Goal: Transaction & Acquisition: Download file/media

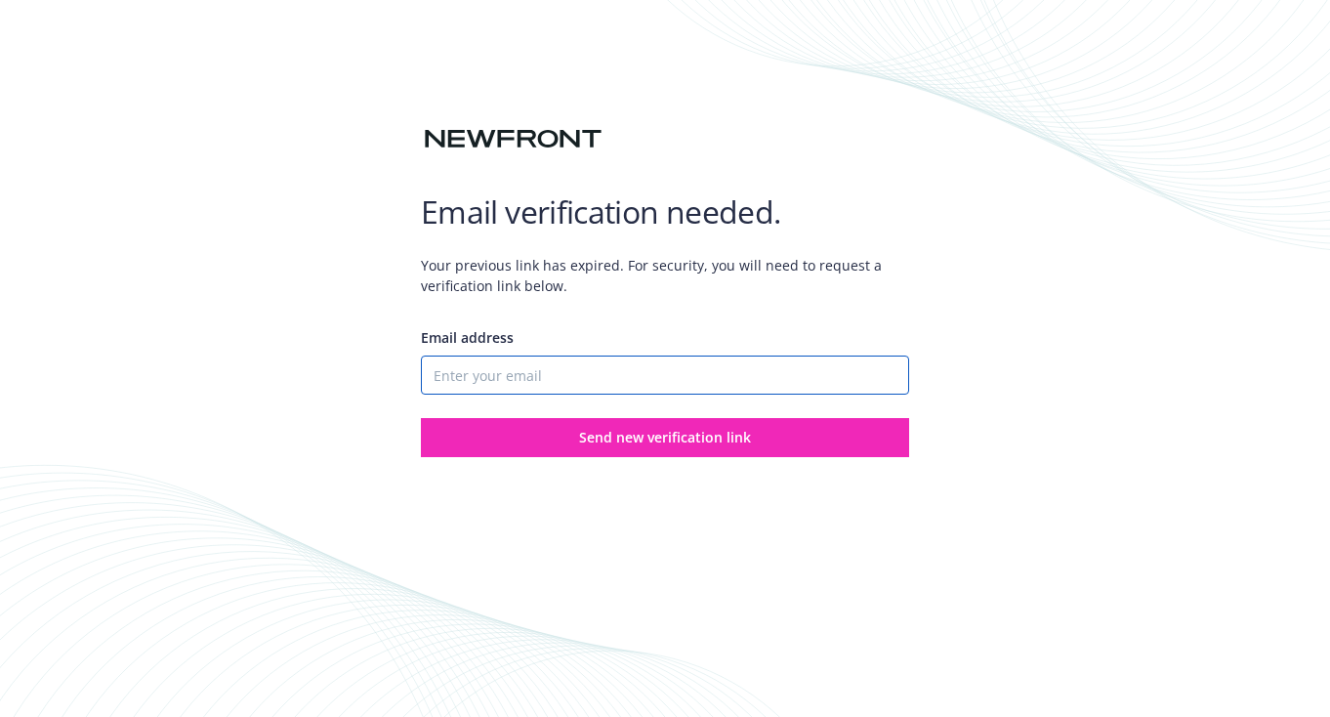
click at [574, 383] on input "Email address" at bounding box center [665, 375] width 488 height 39
type input "[PERSON_NAME][EMAIL_ADDRESS][DOMAIN_NAME]"
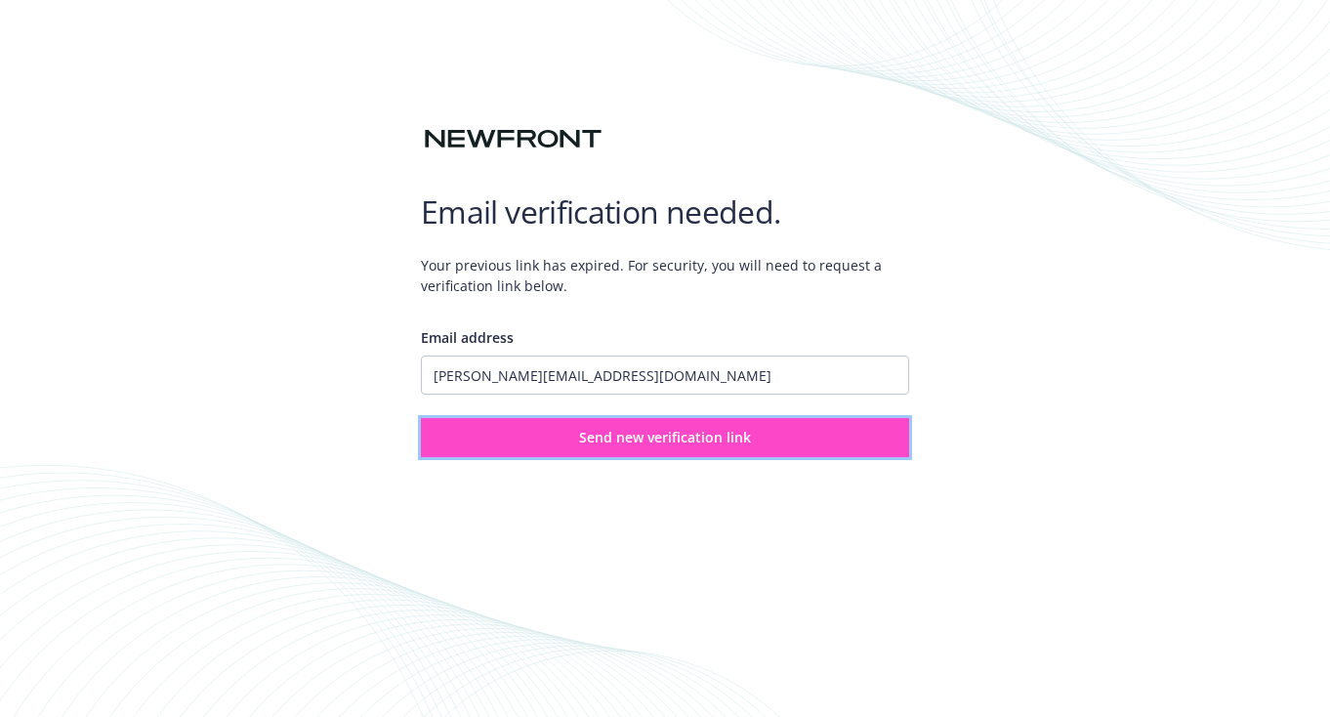
click at [585, 446] on span "Send new verification link" at bounding box center [665, 437] width 172 height 19
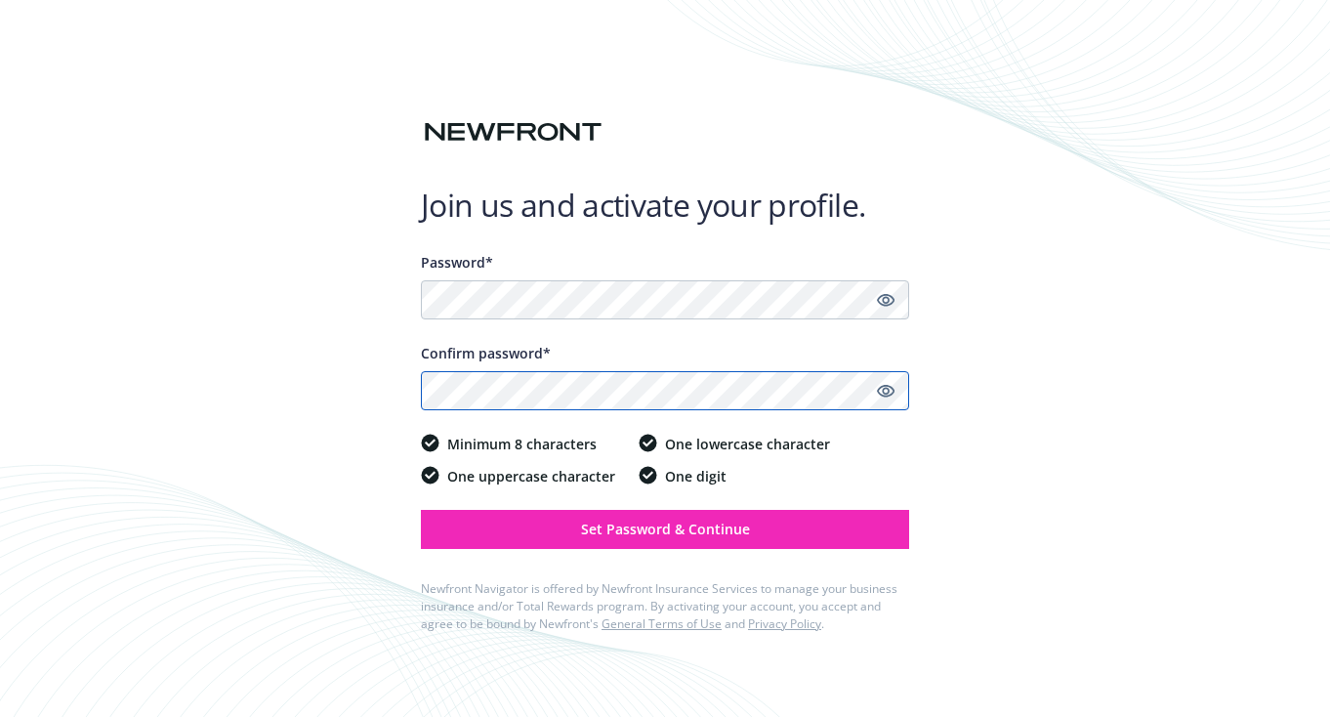
click at [421, 510] on button "Set Password & Continue" at bounding box center [665, 529] width 488 height 39
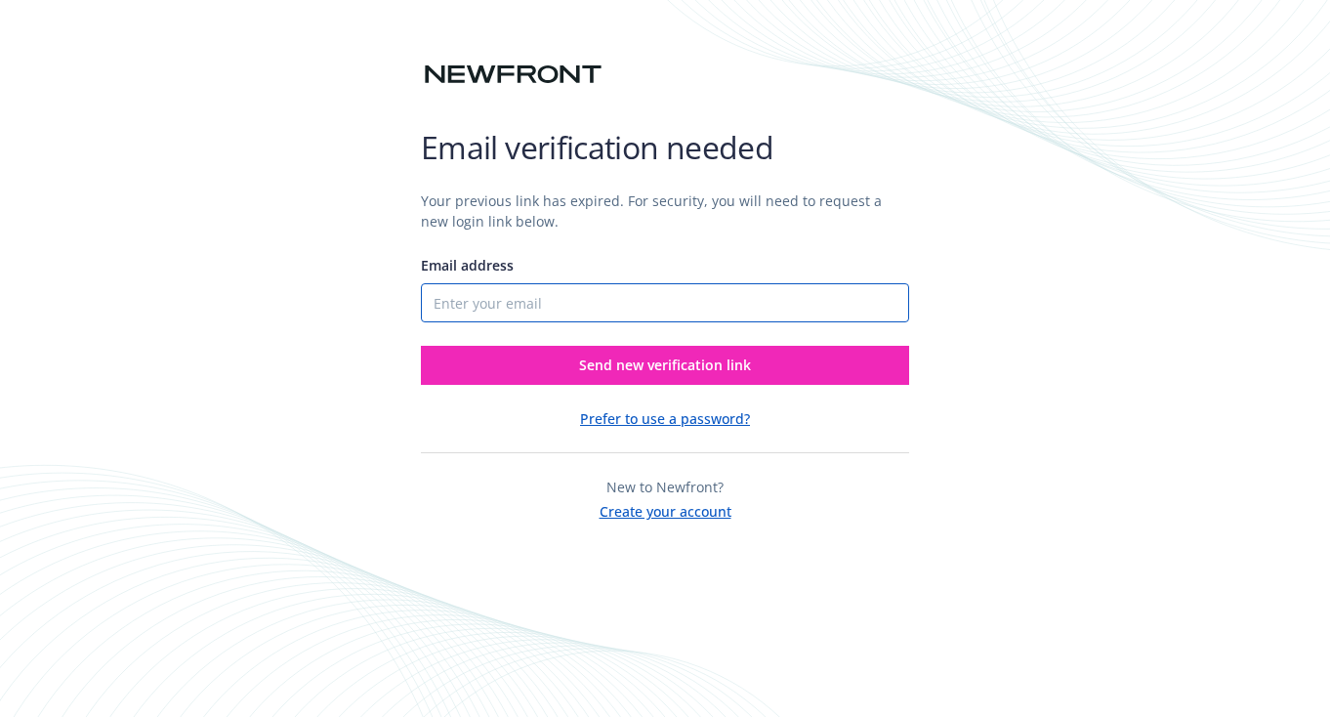
click at [557, 300] on input "Email address" at bounding box center [665, 302] width 488 height 39
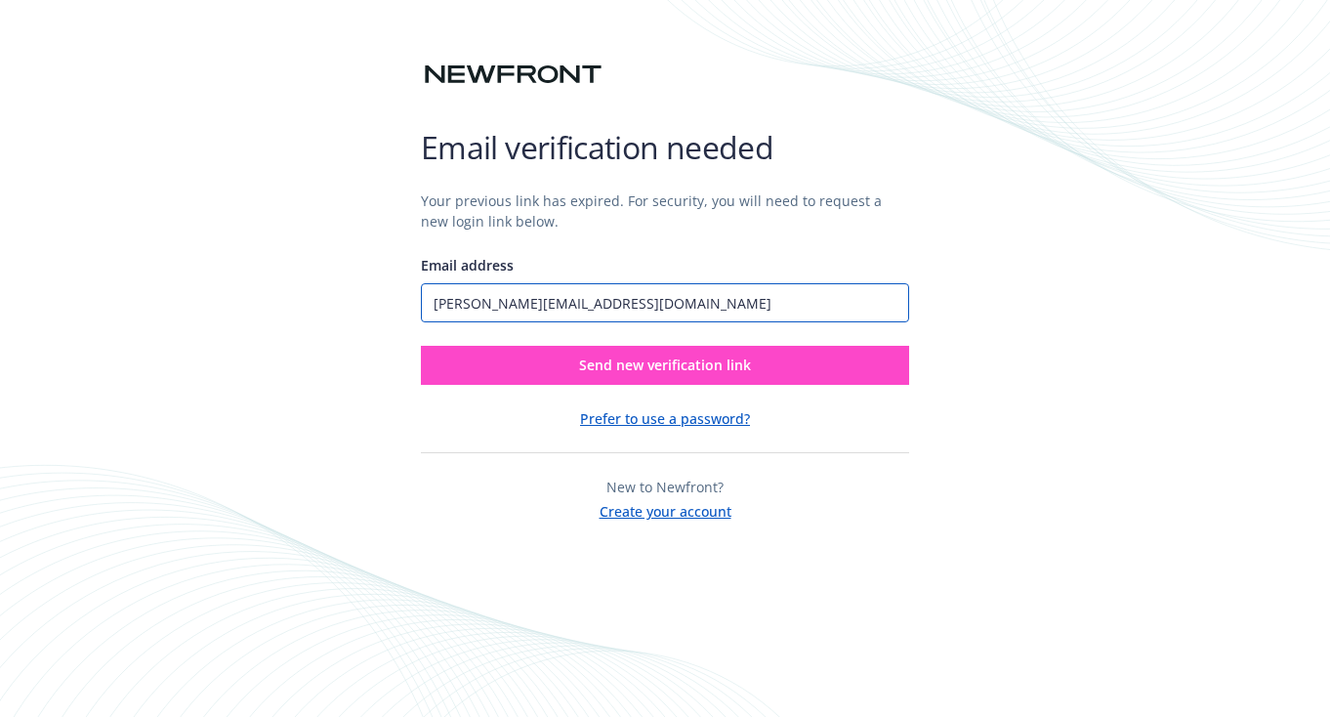
type input "tara@educationsuperhighway.org"
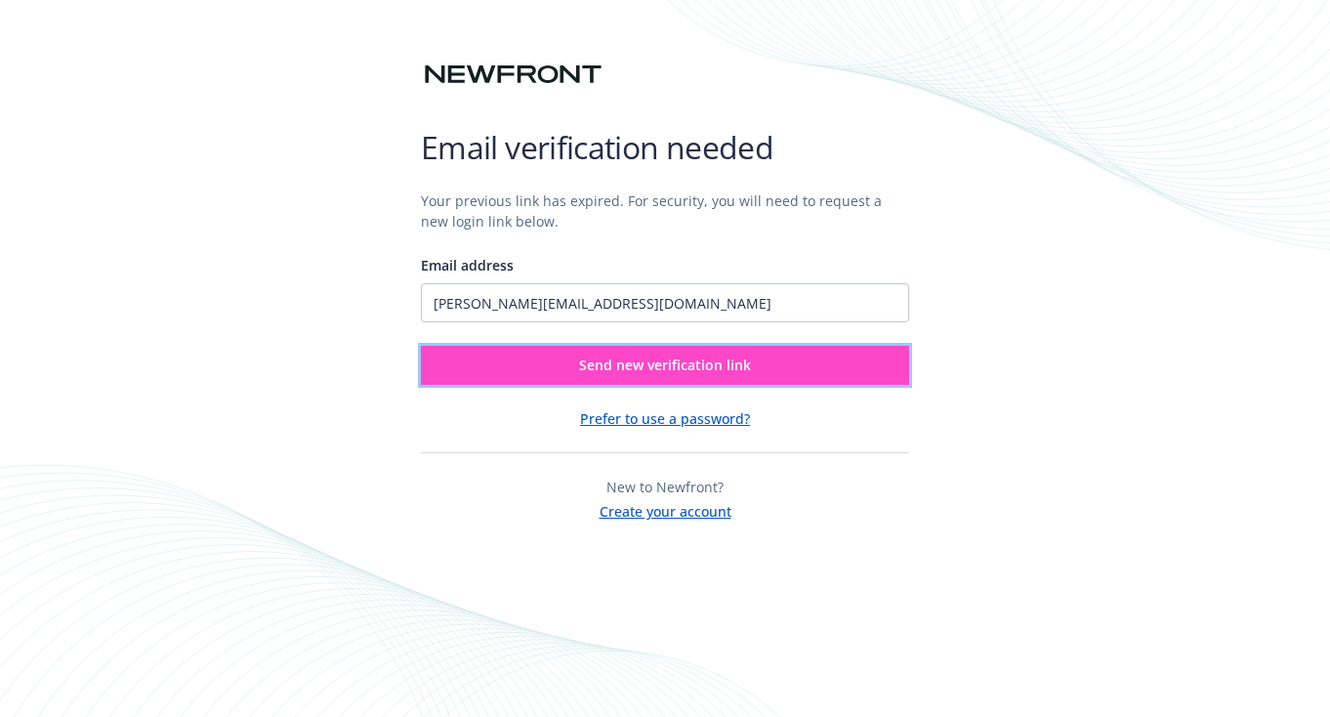
click at [539, 358] on button "Send new verification link" at bounding box center [665, 365] width 488 height 39
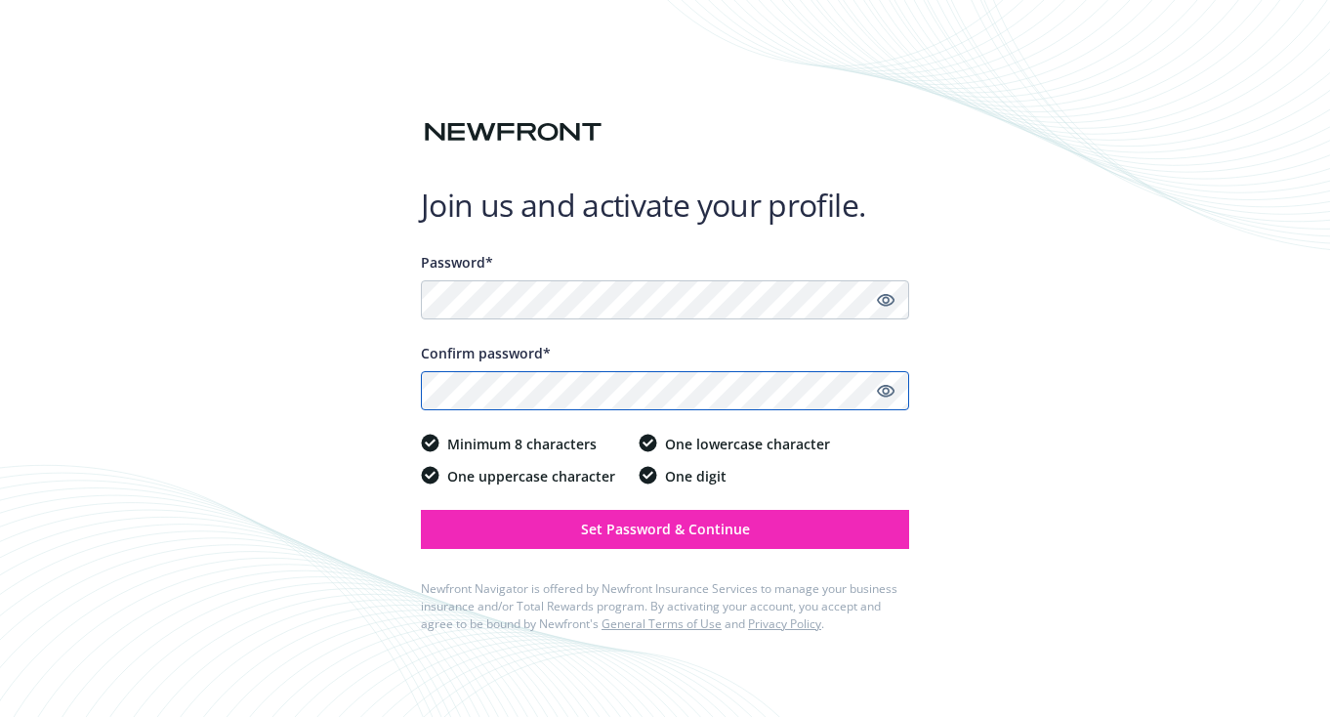
click at [421, 510] on button "Set Password & Continue" at bounding box center [665, 529] width 488 height 39
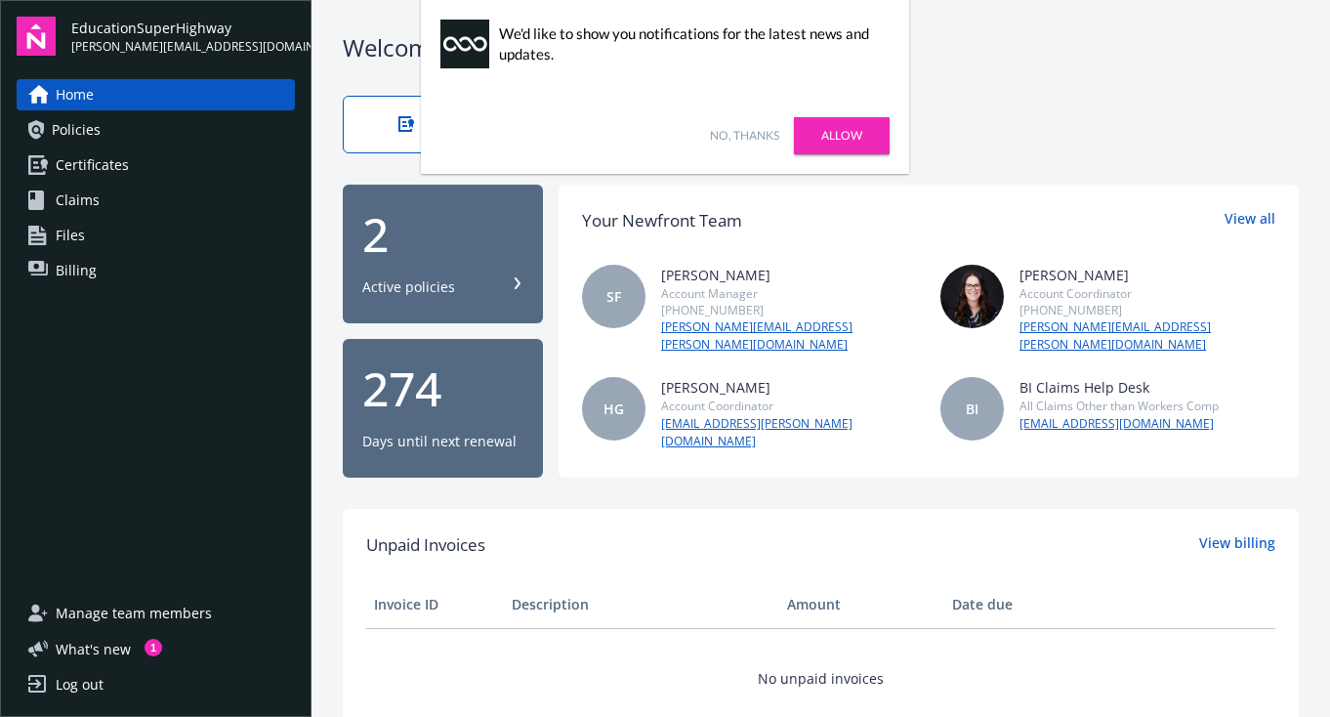
click at [755, 139] on link "No, thanks" at bounding box center [744, 136] width 69 height 18
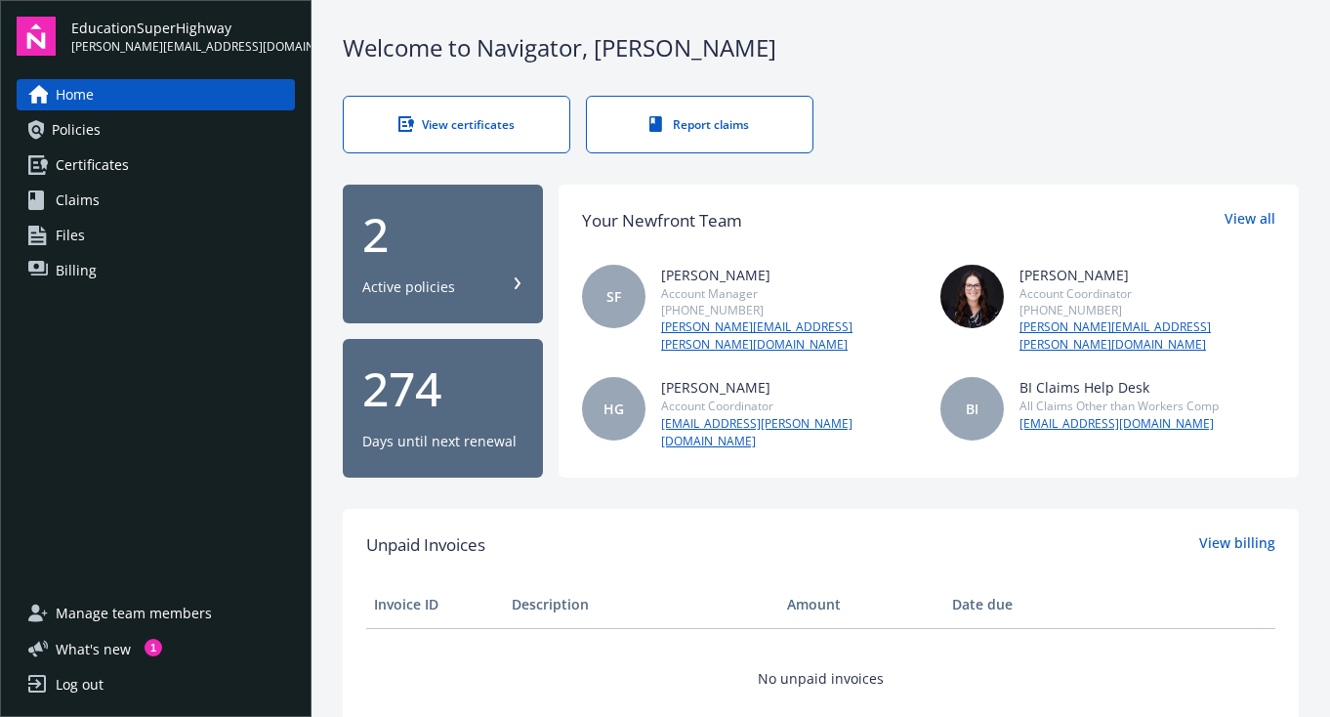
click at [379, 247] on div "2" at bounding box center [442, 234] width 161 height 47
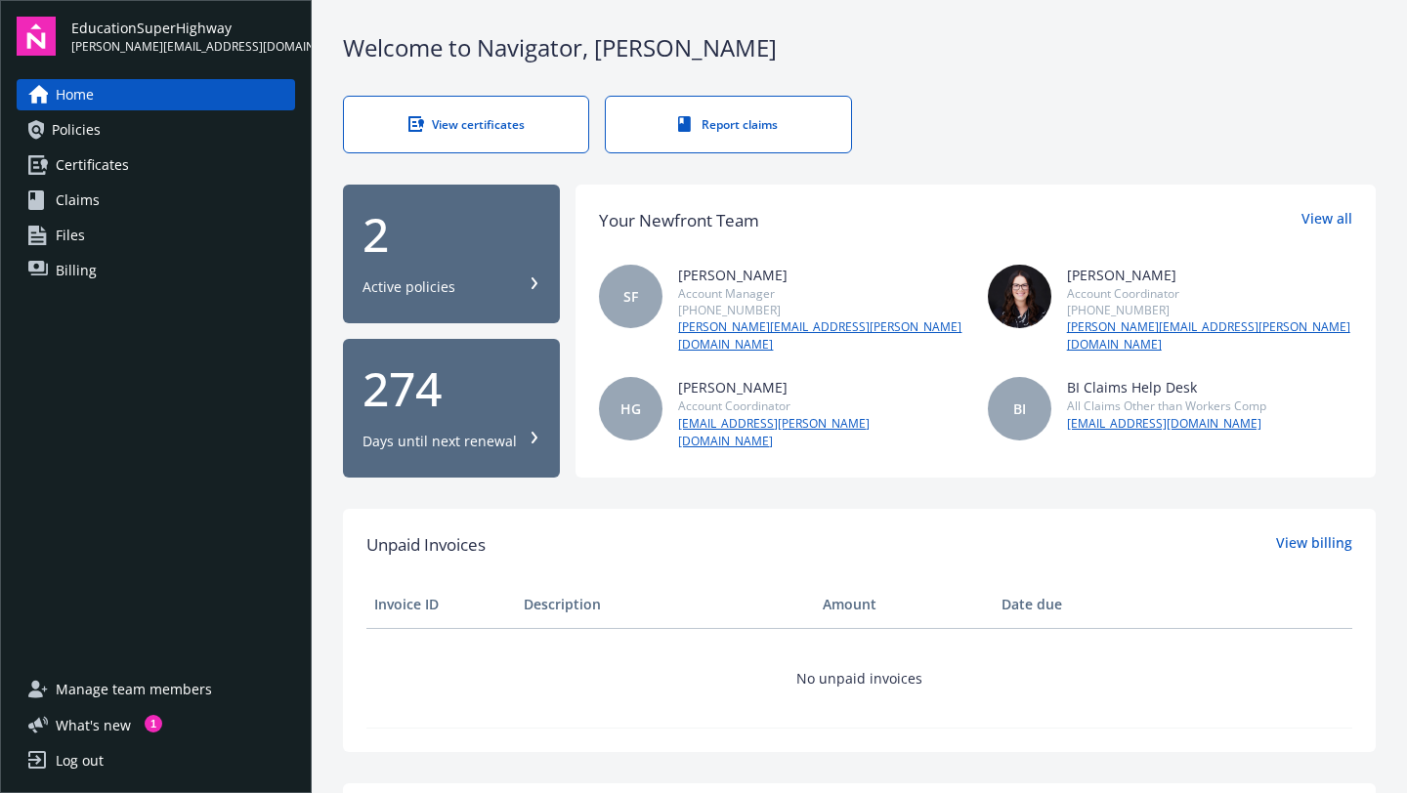
click at [85, 207] on span "Claims" at bounding box center [78, 200] width 44 height 31
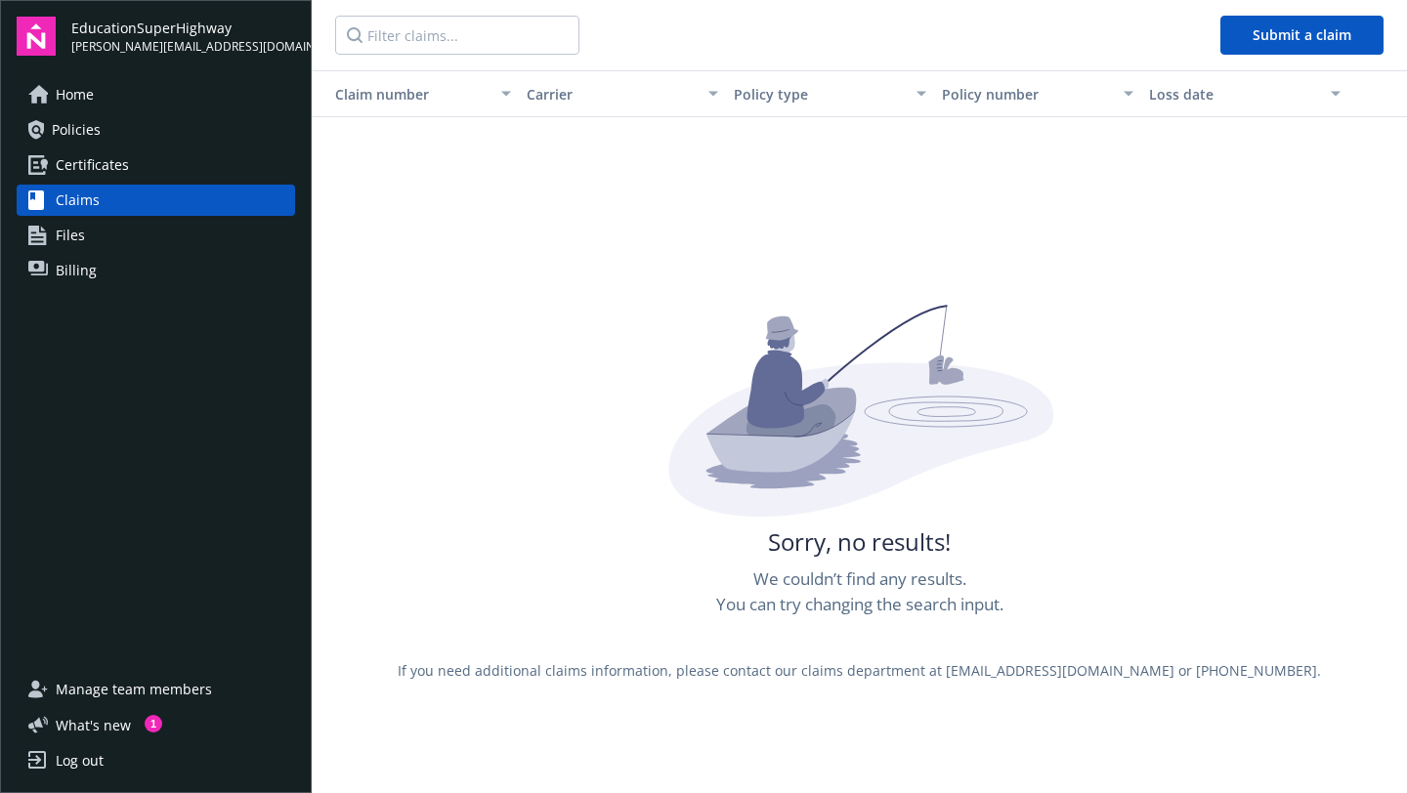
click at [93, 166] on span "Certificates" at bounding box center [92, 164] width 73 height 31
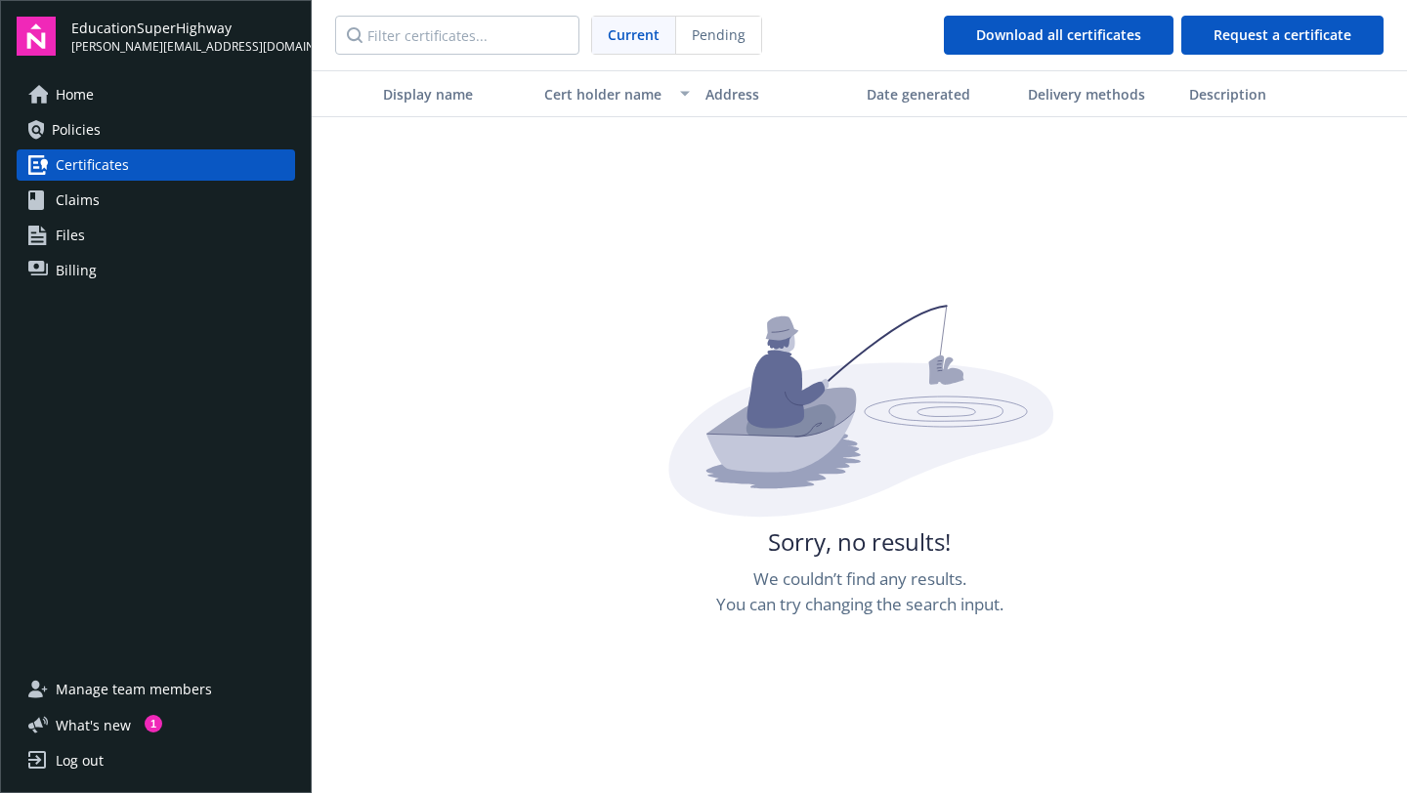
click at [92, 231] on link "Files" at bounding box center [156, 235] width 278 height 31
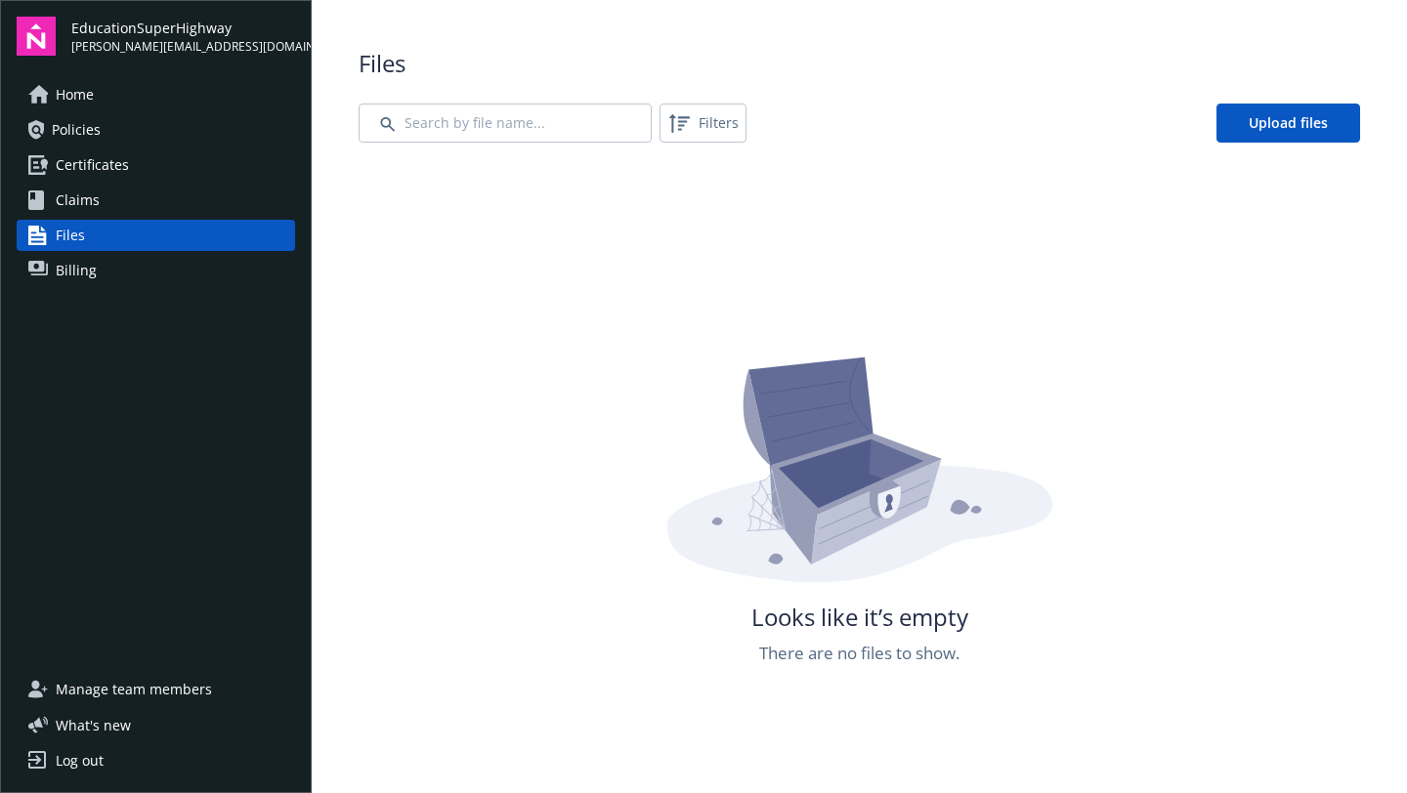
click at [97, 266] on link "Billing" at bounding box center [156, 270] width 278 height 31
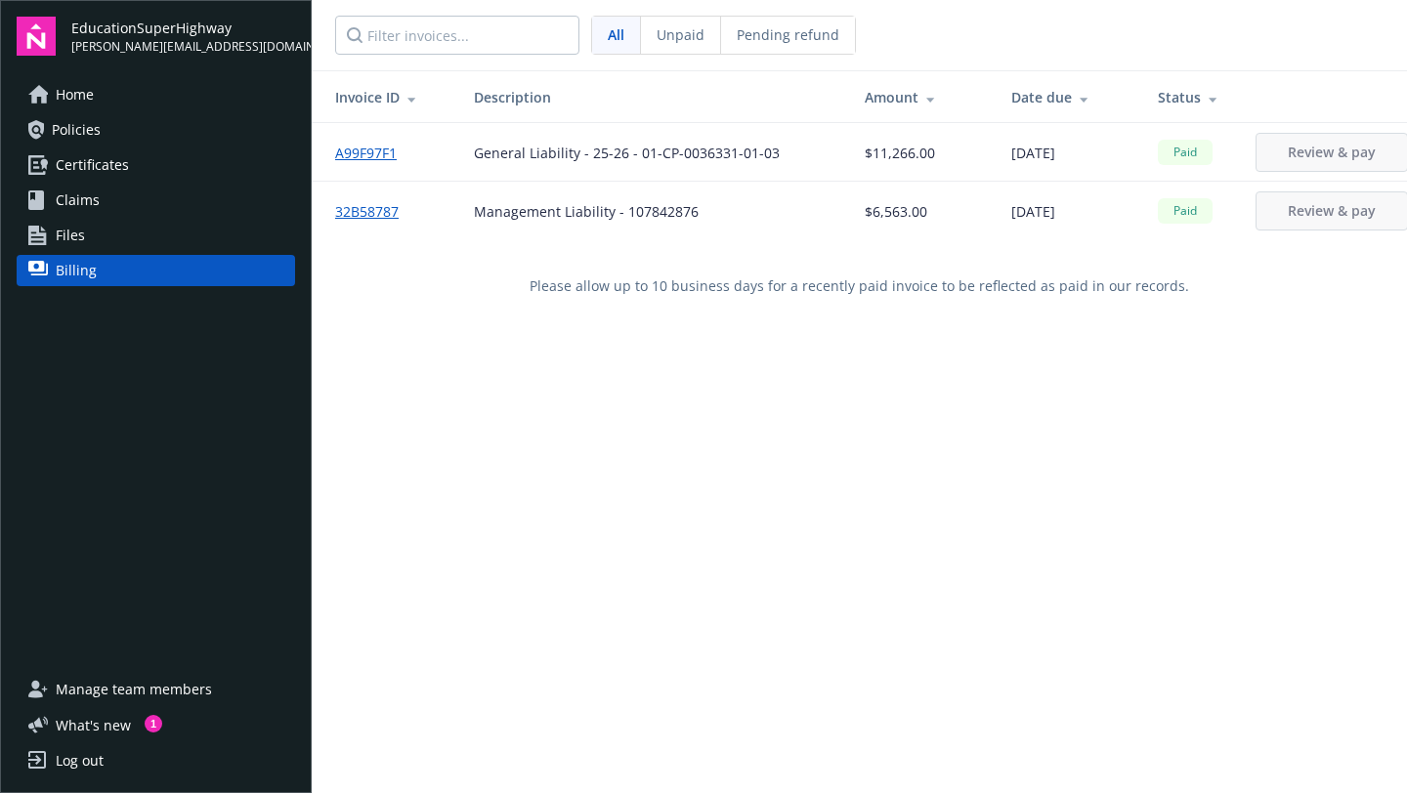
click at [103, 104] on link "Home" at bounding box center [156, 94] width 278 height 31
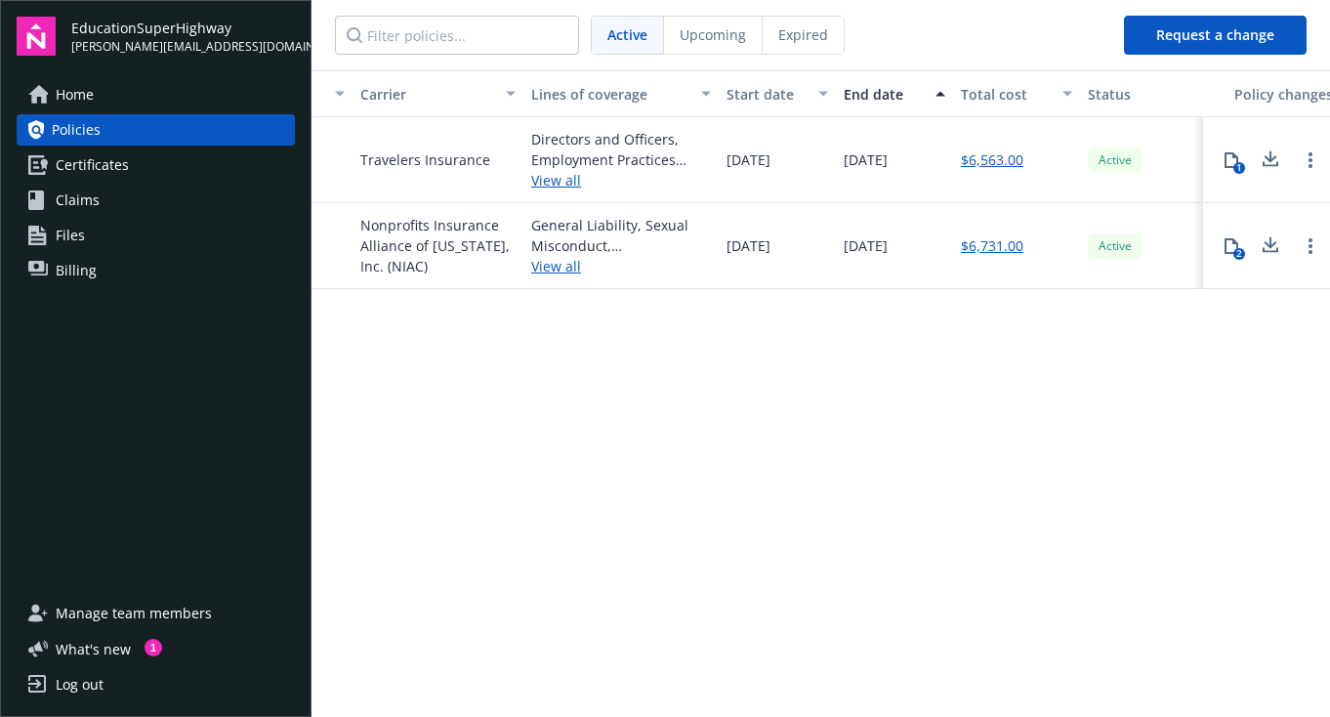
scroll to position [0, 593]
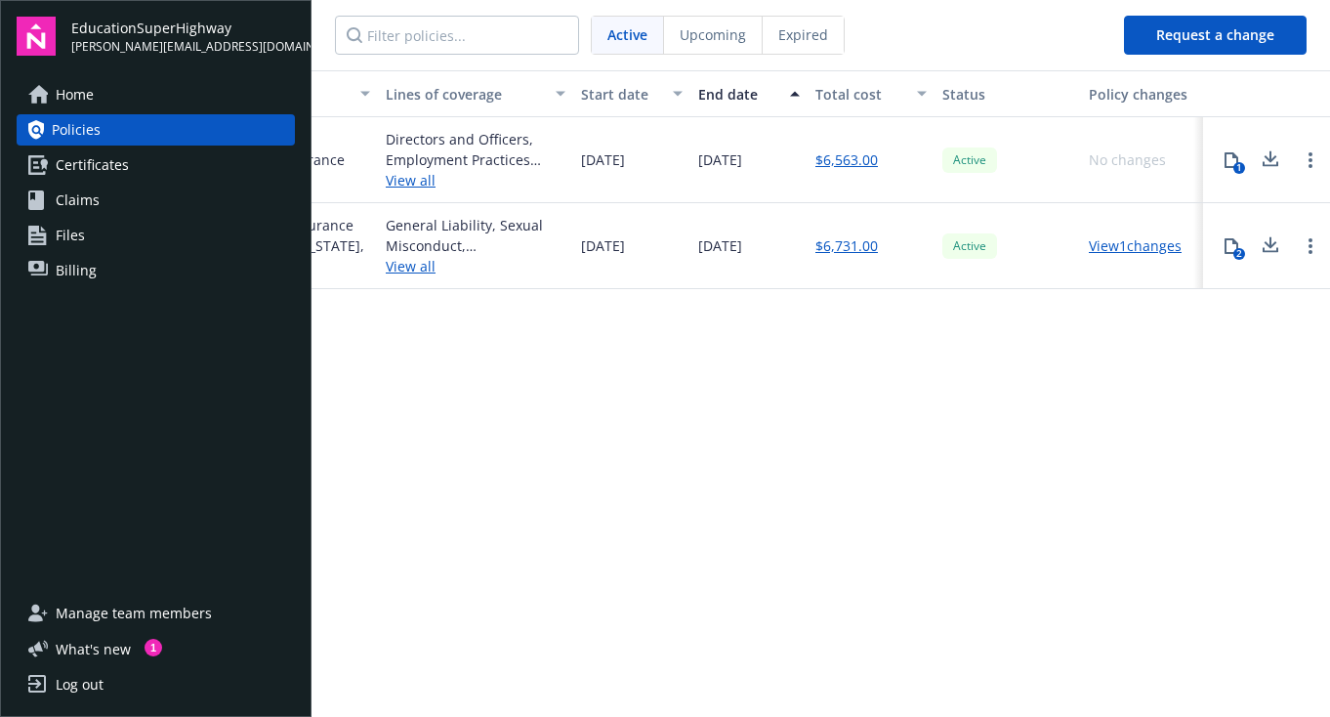
click at [1141, 243] on link "View 1 changes" at bounding box center [1135, 245] width 93 height 19
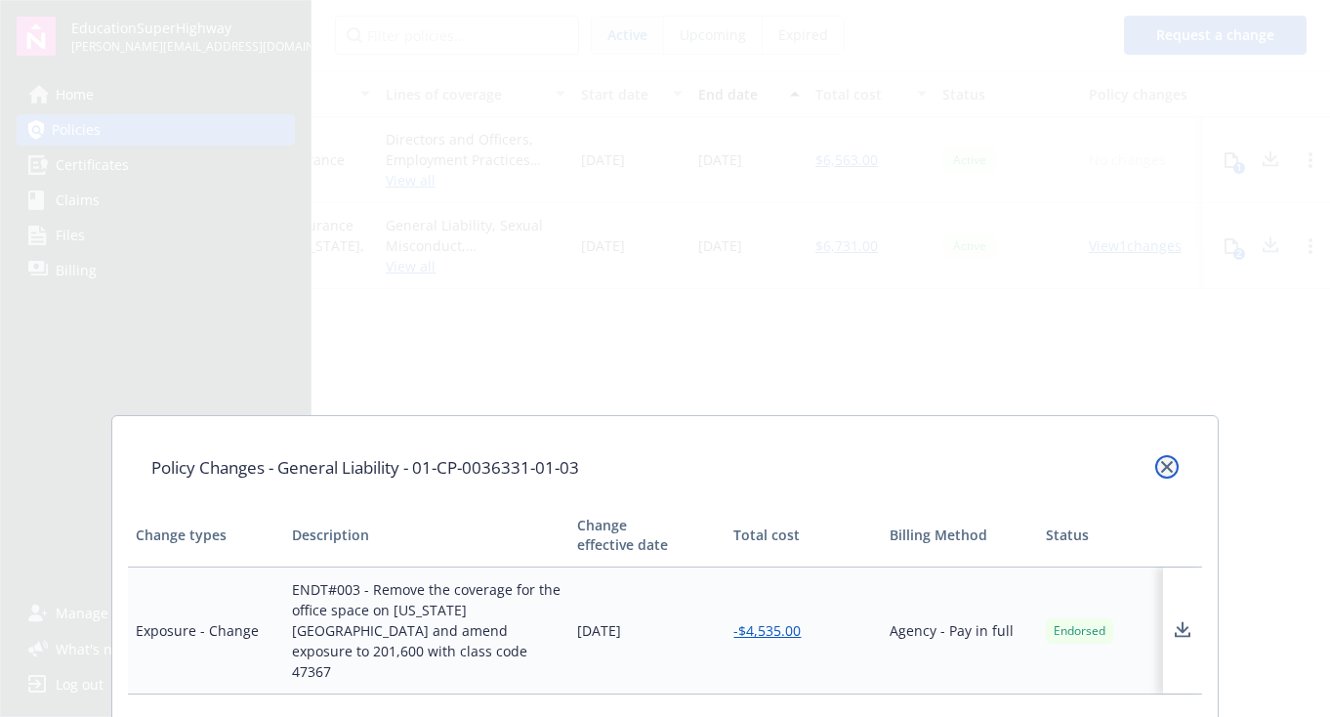
click at [1170, 462] on icon "close" at bounding box center [1167, 467] width 12 height 12
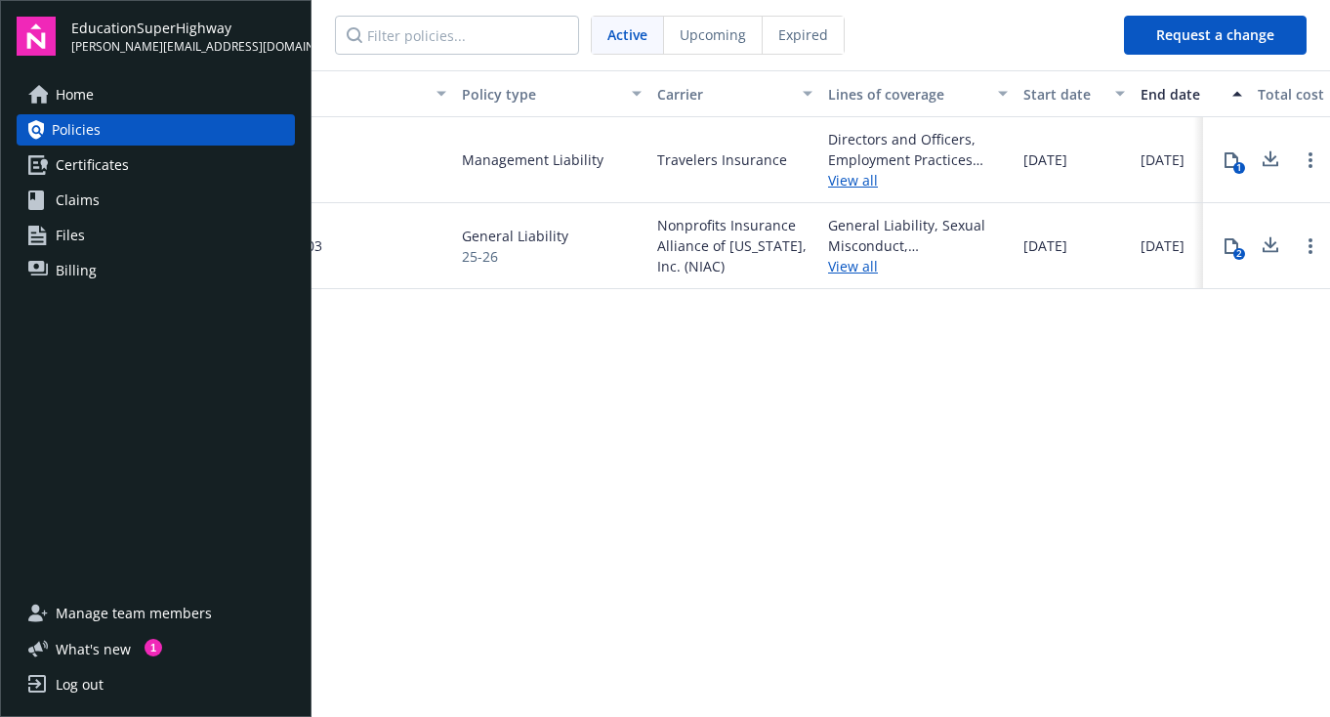
scroll to position [0, 0]
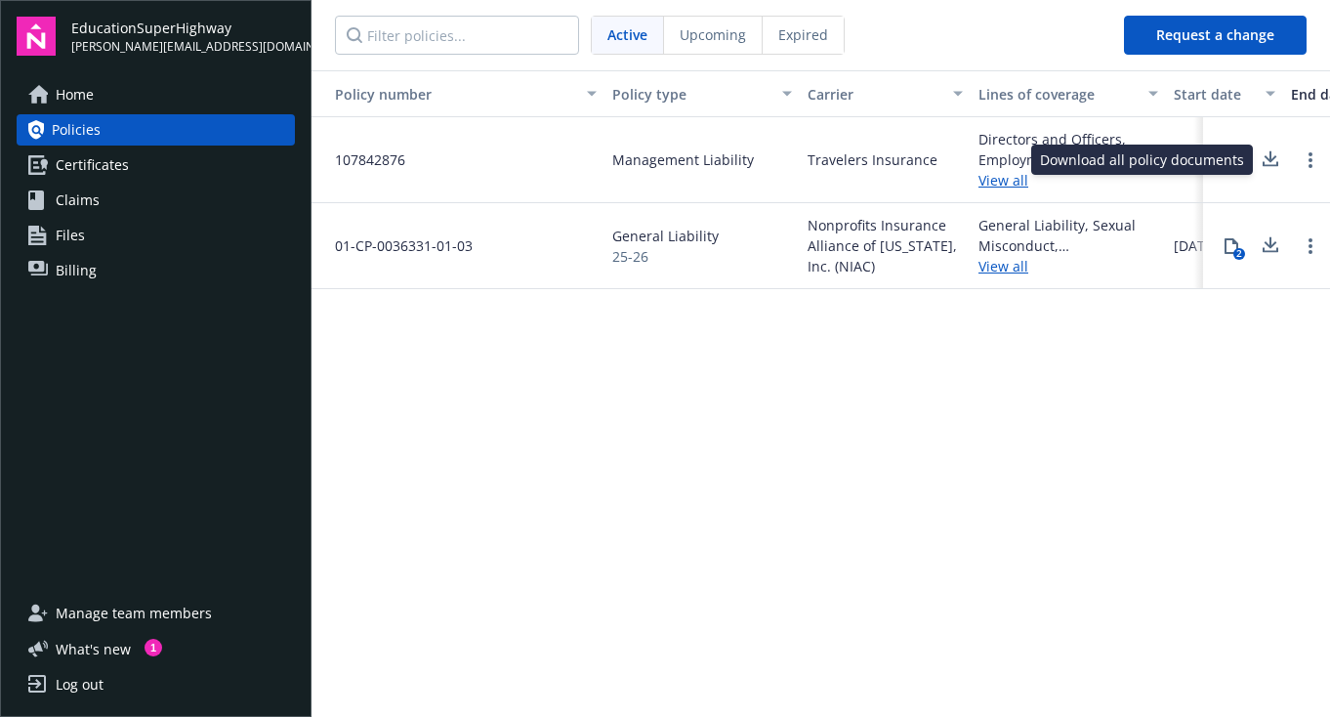
click at [1276, 160] on icon at bounding box center [1270, 159] width 23 height 24
click at [69, 281] on span "Billing" at bounding box center [76, 270] width 41 height 31
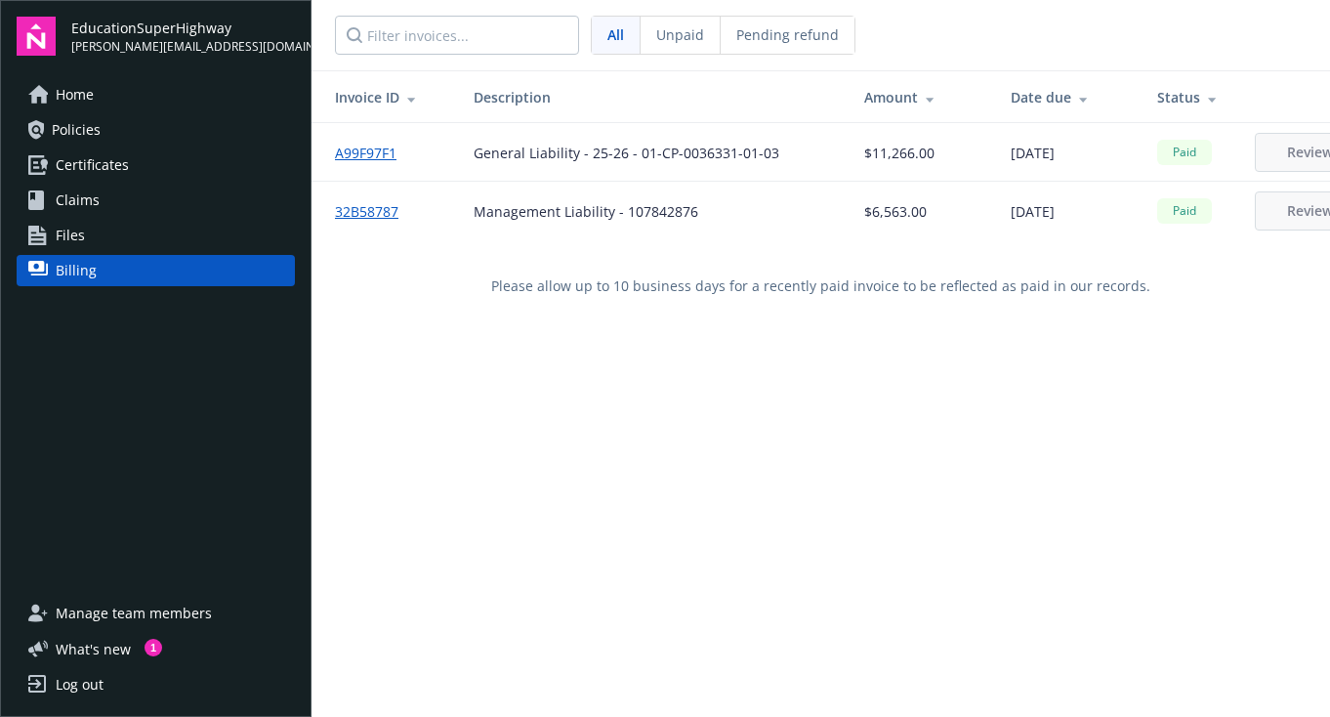
click at [347, 159] on link "A99F97F1" at bounding box center [373, 153] width 77 height 21
click at [130, 130] on link "Policies" at bounding box center [156, 129] width 278 height 31
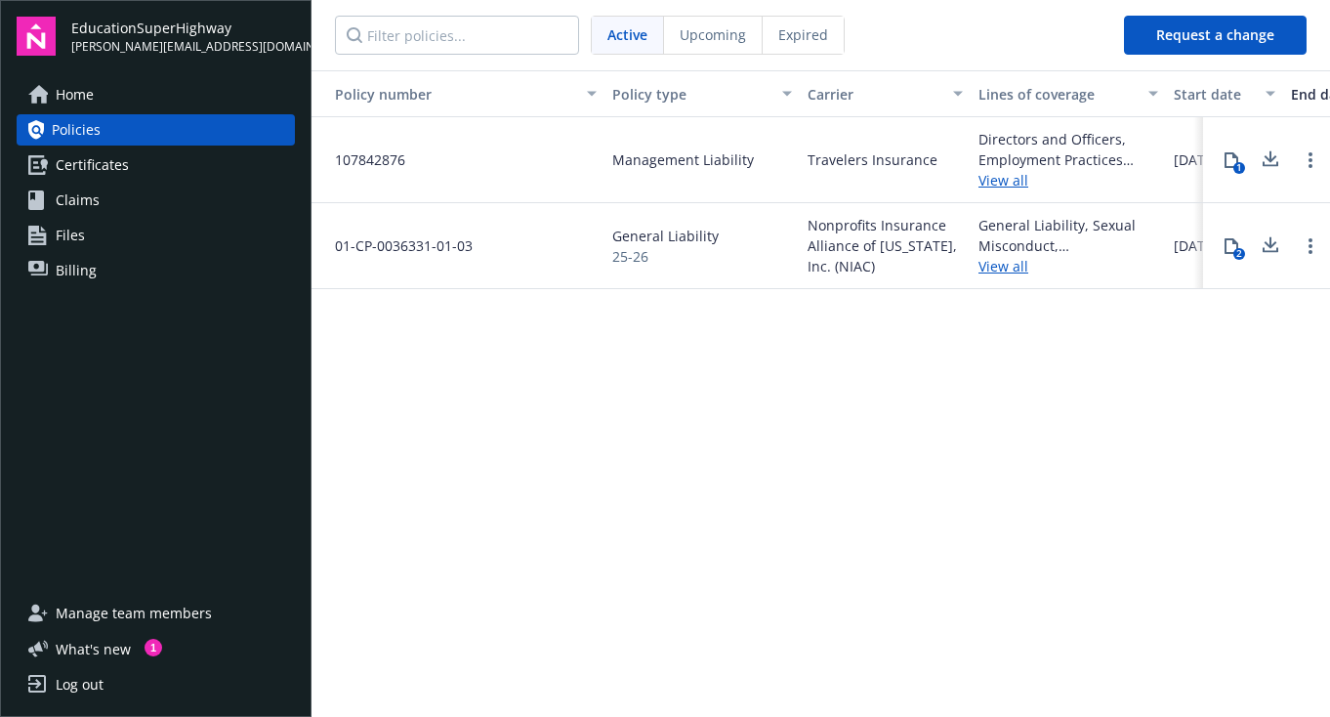
click at [1236, 157] on icon at bounding box center [1232, 160] width 16 height 16
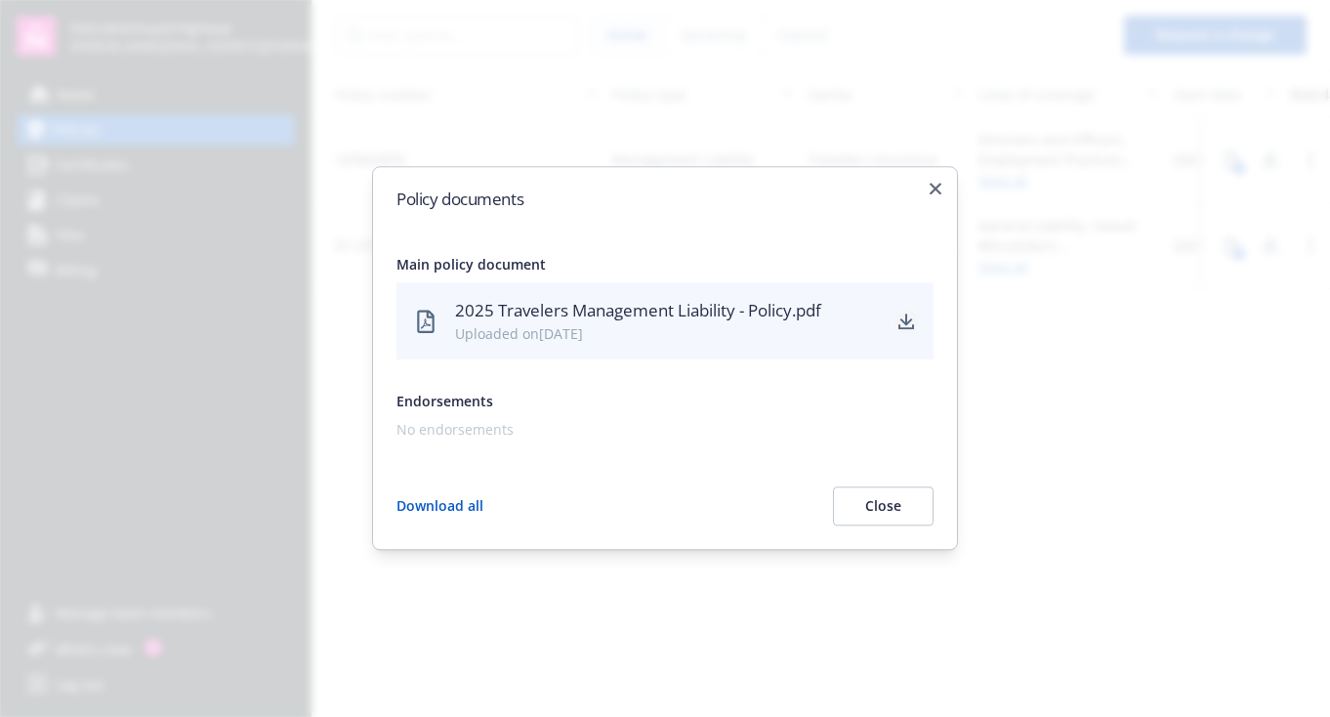
click at [915, 325] on link "download" at bounding box center [906, 321] width 23 height 23
click at [941, 186] on icon "button" at bounding box center [936, 189] width 12 height 12
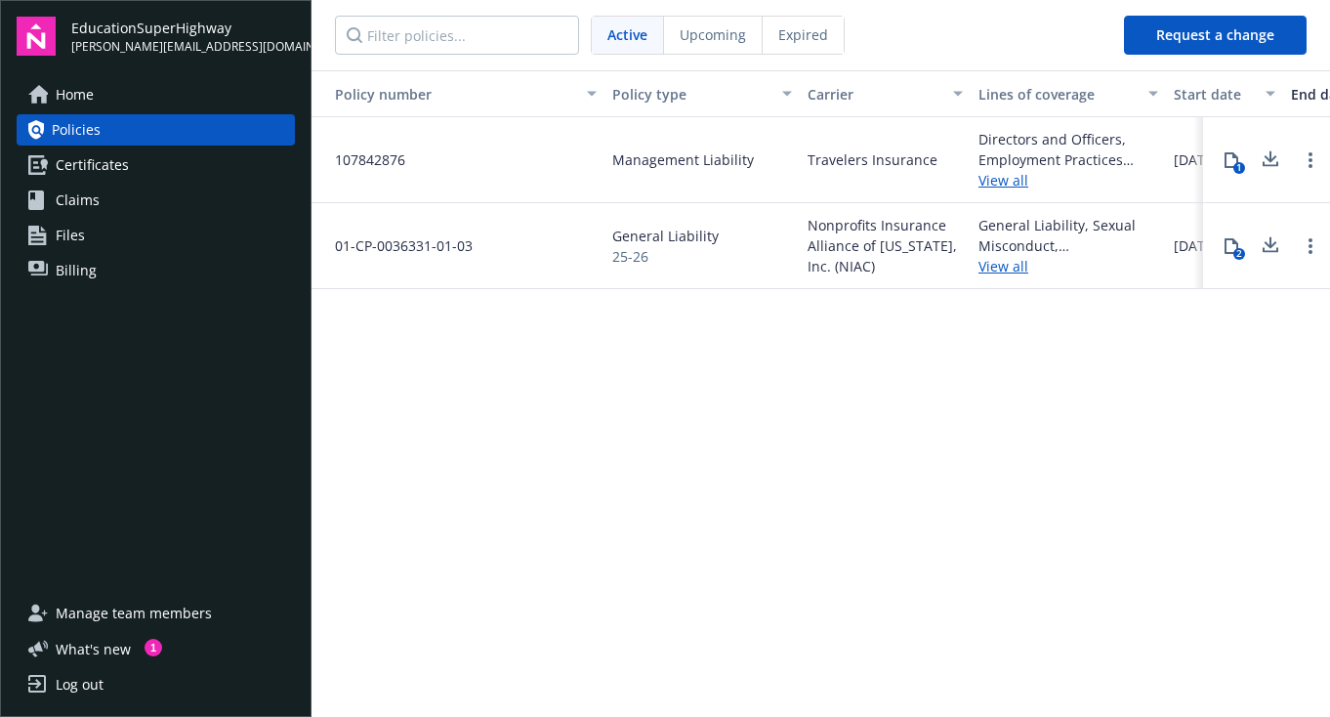
click at [91, 276] on span "Billing" at bounding box center [76, 270] width 41 height 31
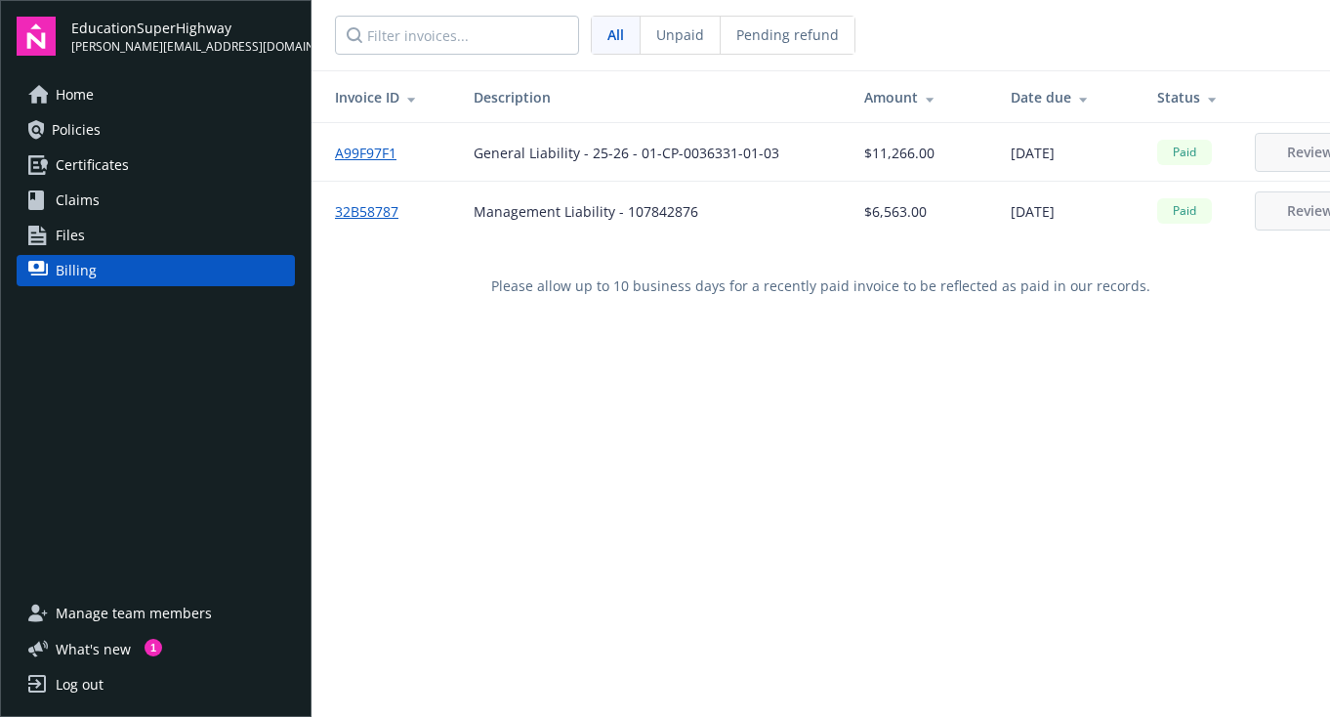
click at [358, 213] on link "32B58787" at bounding box center [374, 211] width 79 height 21
click at [91, 128] on span "Policies" at bounding box center [76, 129] width 49 height 31
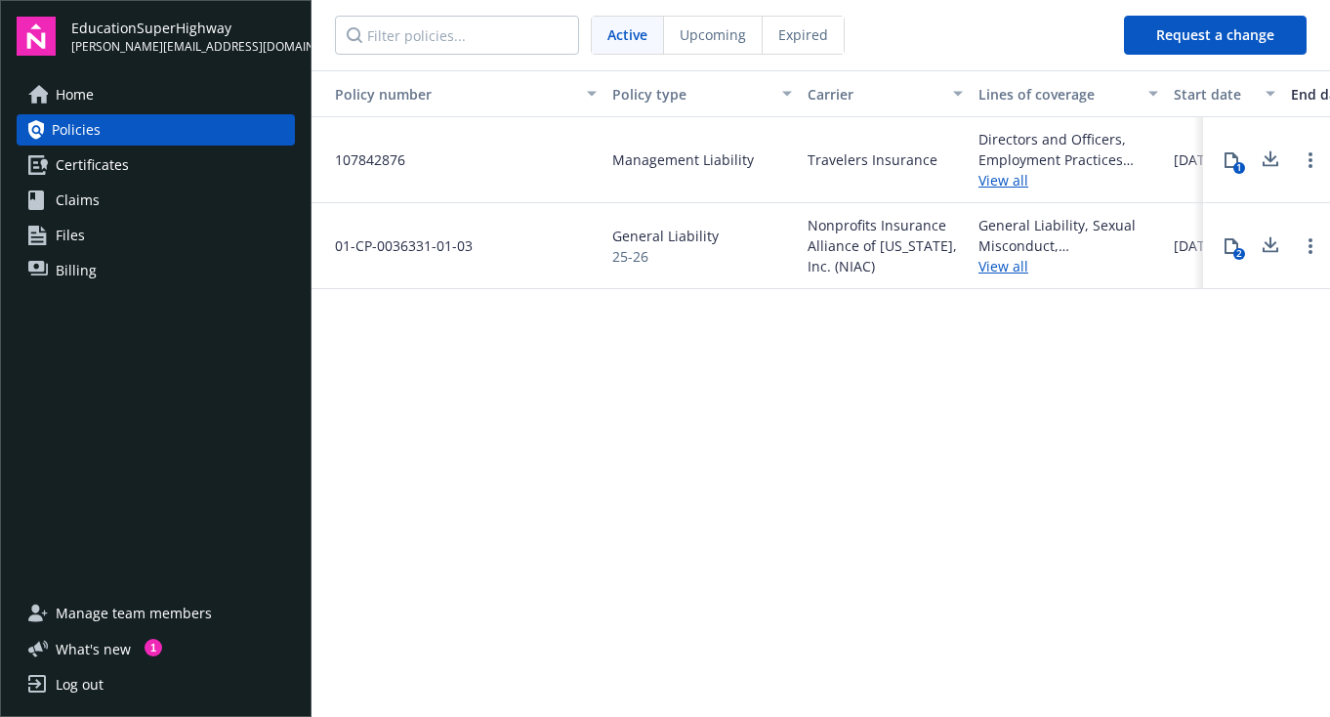
click at [1232, 246] on icon at bounding box center [1232, 246] width 16 height 16
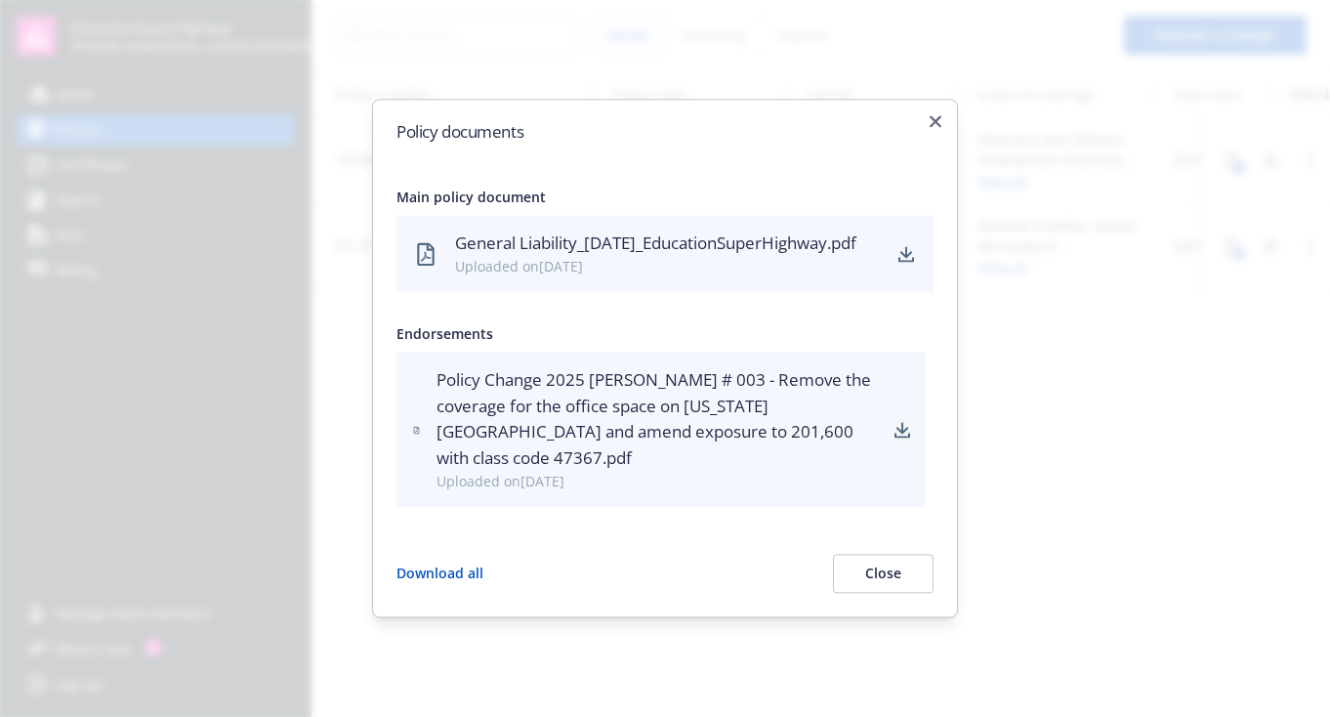
click at [904, 438] on icon "download" at bounding box center [903, 430] width 16 height 16
click at [906, 256] on icon "download" at bounding box center [907, 252] width 13 height 12
click at [923, 123] on h2 "Policy documents" at bounding box center [665, 131] width 537 height 17
click at [924, 108] on div "Policy documents Main policy document General Liability_06-07-2025_EducationSup…" at bounding box center [665, 358] width 586 height 519
click at [937, 115] on icon "button" at bounding box center [936, 121] width 12 height 12
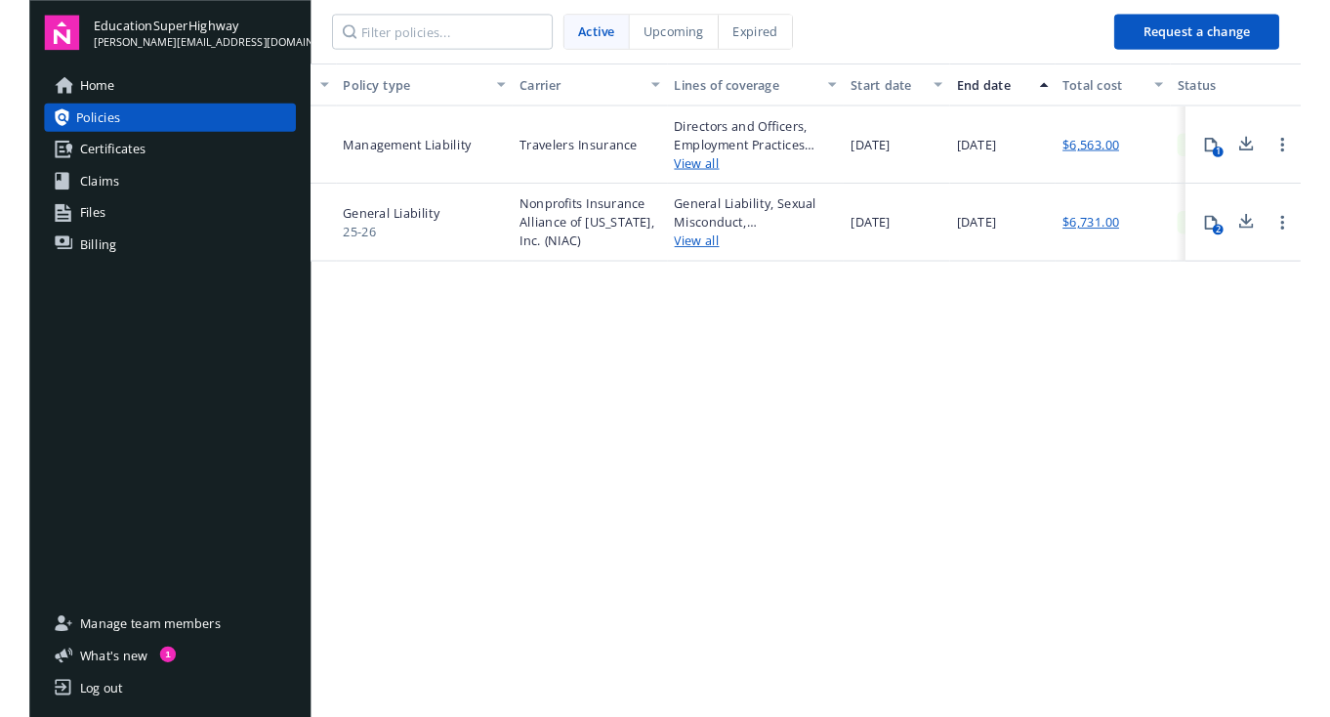
scroll to position [0, 268]
